Goal: Find contact information: Find contact information

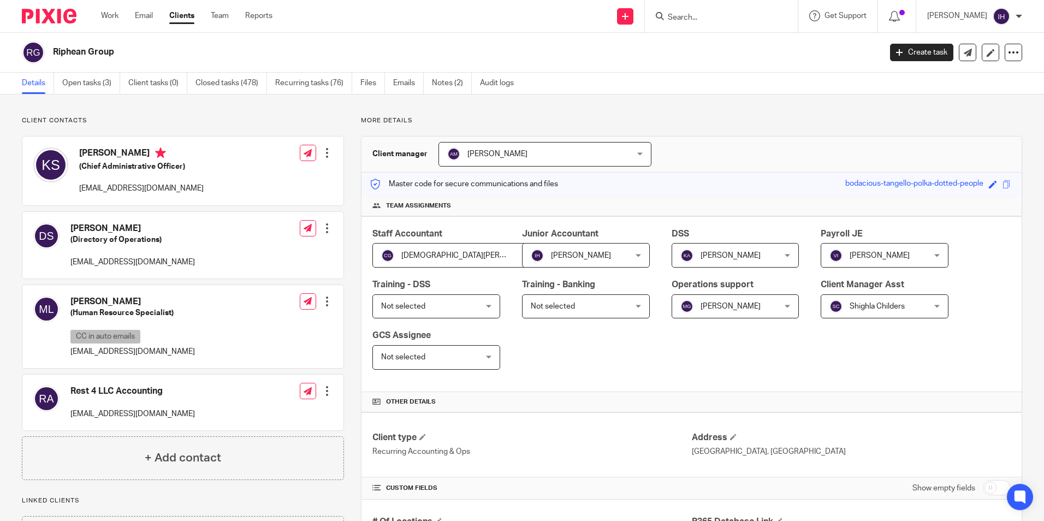
click at [749, 11] on form at bounding box center [725, 16] width 116 height 14
click at [693, 20] on input "Search" at bounding box center [716, 18] width 98 height 10
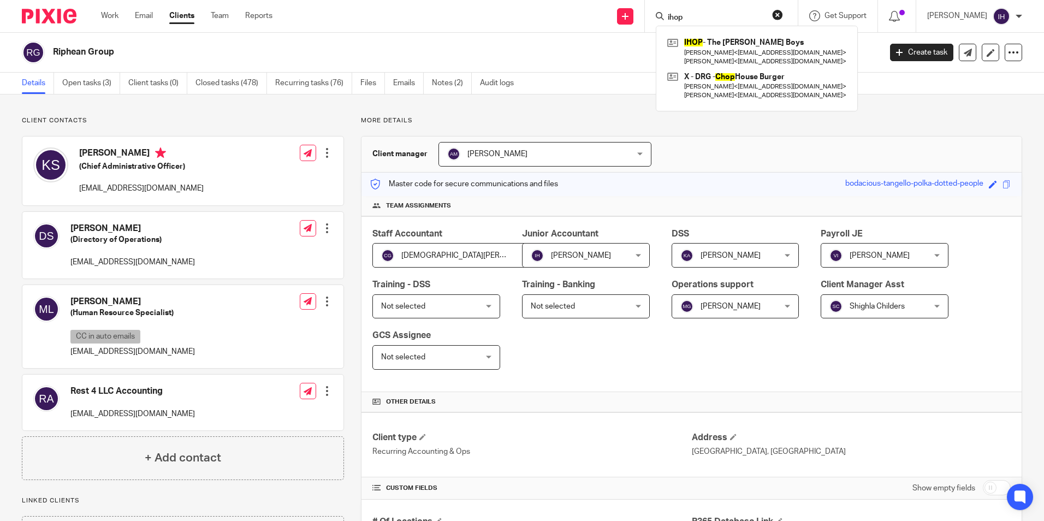
type input "ihop"
click at [714, 33] on div "IHOP - The [PERSON_NAME] Boys [PERSON_NAME] < [EMAIL_ADDRESS][DOMAIN_NAME] > [P…" at bounding box center [757, 69] width 202 height 86
click at [715, 39] on link at bounding box center [757, 51] width 185 height 34
click at [713, 42] on link at bounding box center [757, 51] width 185 height 34
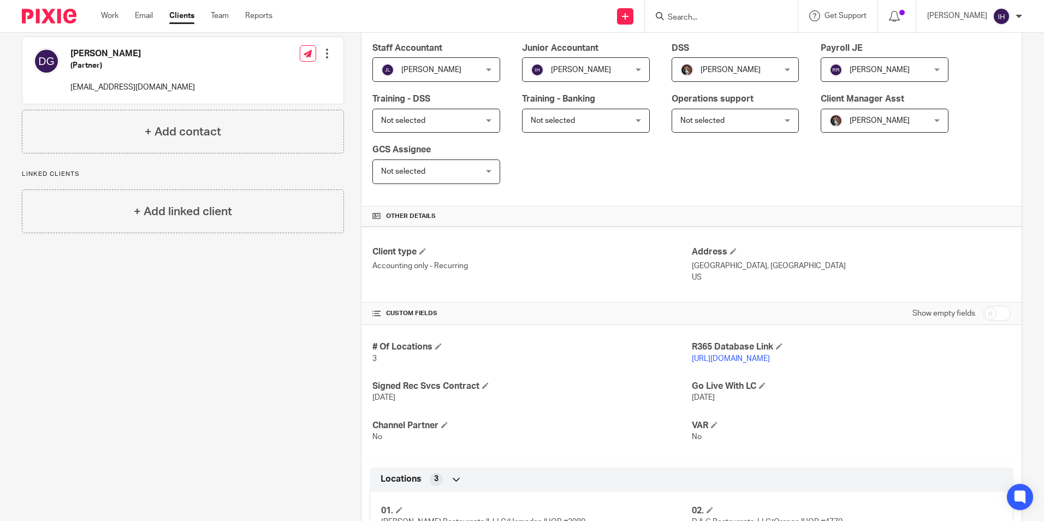
scroll to position [109, 0]
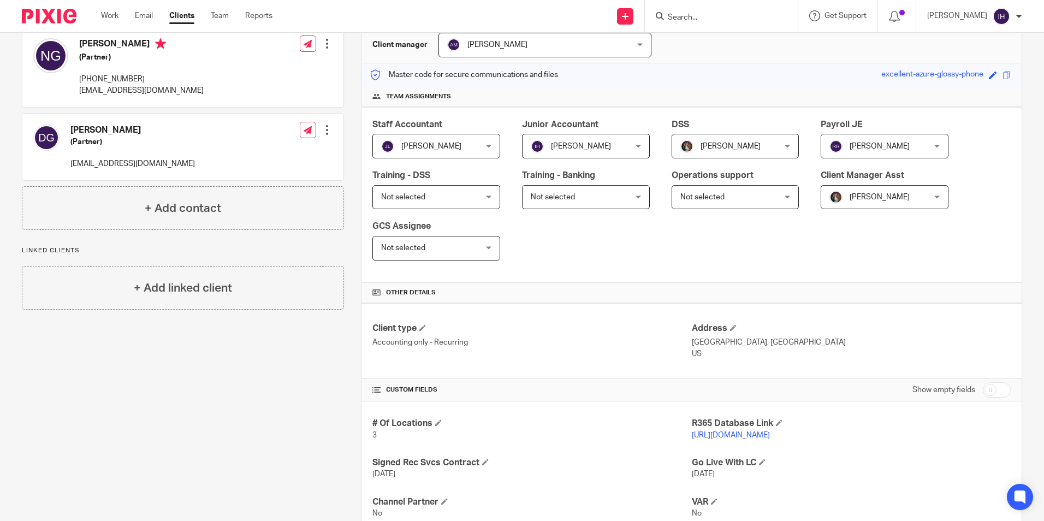
drag, startPoint x: 468, startPoint y: 339, endPoint x: 343, endPoint y: 342, distance: 124.5
drag, startPoint x: 343, startPoint y: 342, endPoint x: 262, endPoint y: 354, distance: 82.2
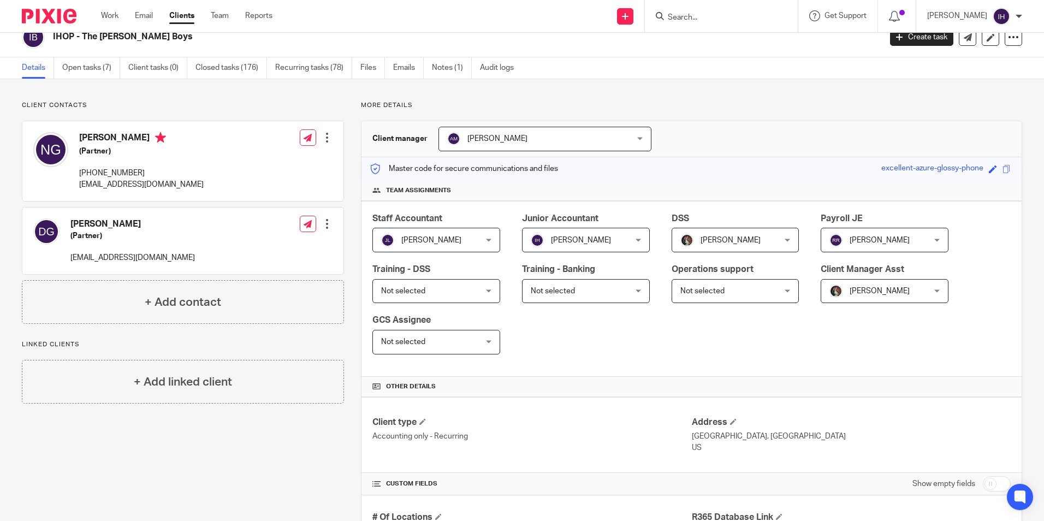
scroll to position [0, 0]
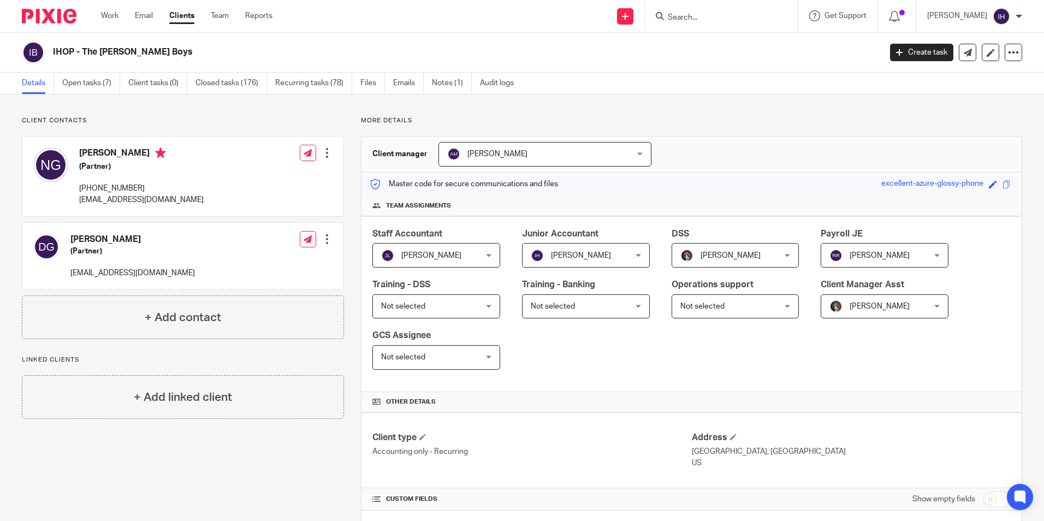
drag, startPoint x: 465, startPoint y: 454, endPoint x: 367, endPoint y: 454, distance: 97.7
click at [367, 454] on div "Client type Accounting only - Recurring Address New Haven, CT US" at bounding box center [691, 450] width 660 height 76
click at [372, 454] on p "Accounting only - Recurring" at bounding box center [531, 451] width 319 height 11
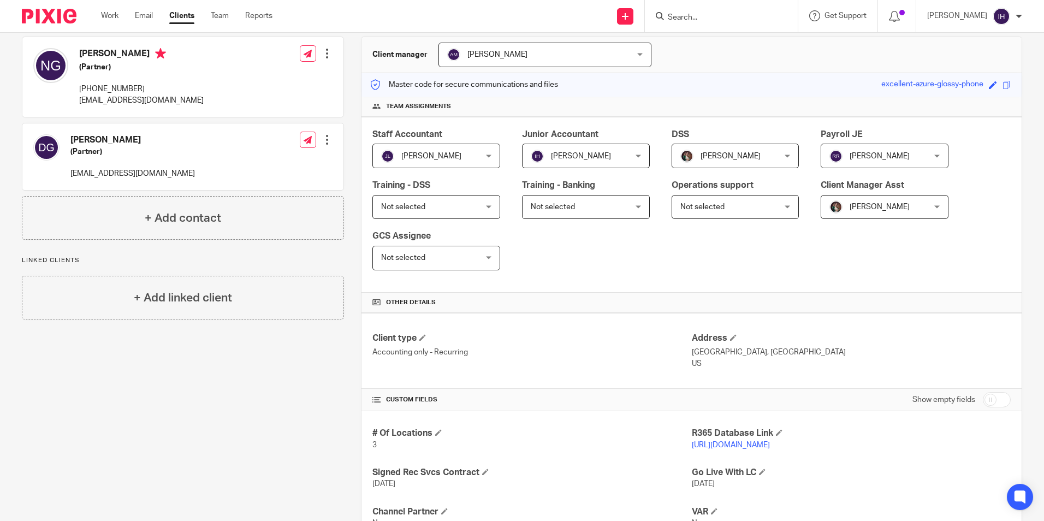
scroll to position [164, 0]
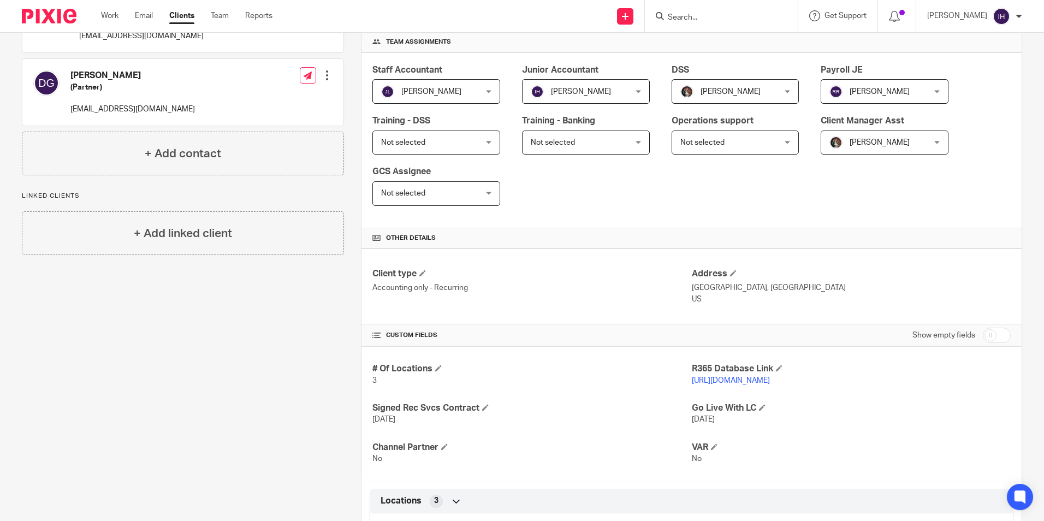
click at [722, 380] on link "https://goldnerboys.restaurant365.com" at bounding box center [731, 381] width 78 height 8
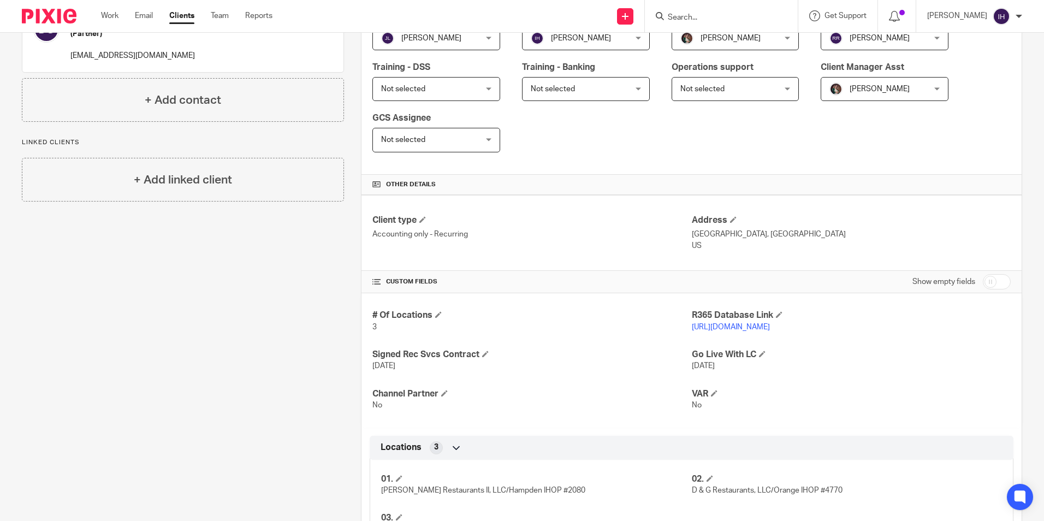
scroll to position [218, 0]
